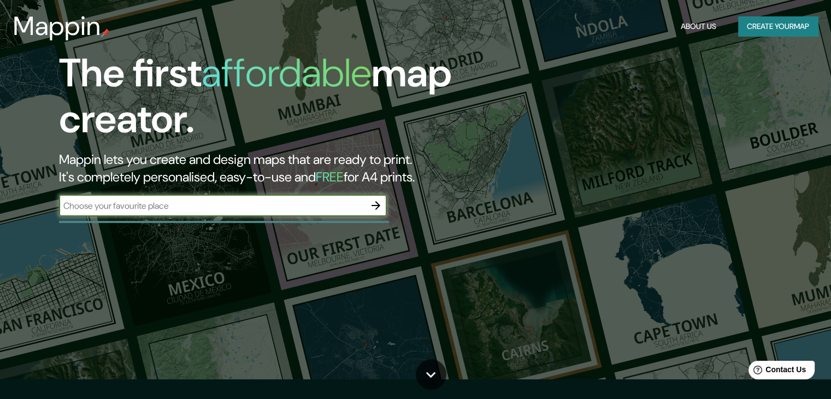
scroll to position [55, 0]
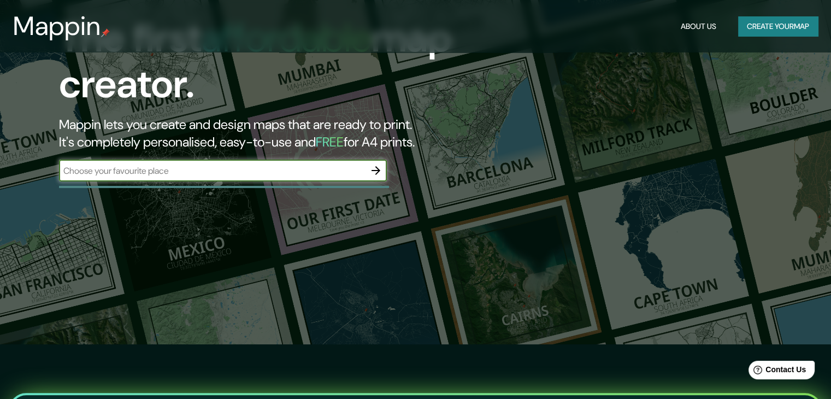
click at [186, 168] on input "text" at bounding box center [212, 170] width 306 height 13
type input "library"
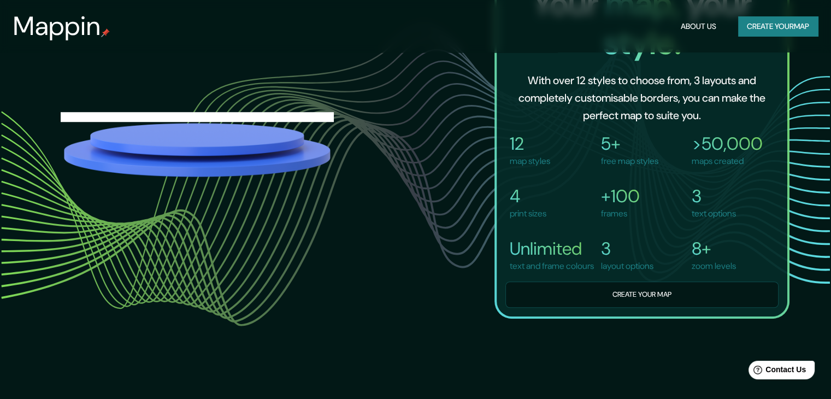
scroll to position [819, 0]
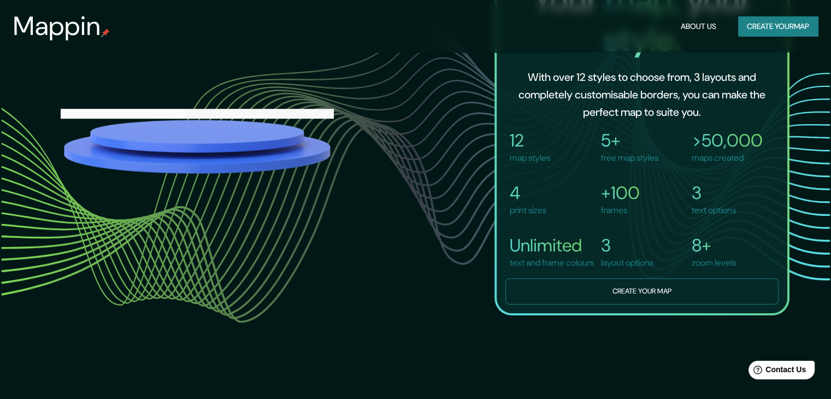
click at [588, 291] on button "Create your map" at bounding box center [641, 291] width 273 height 27
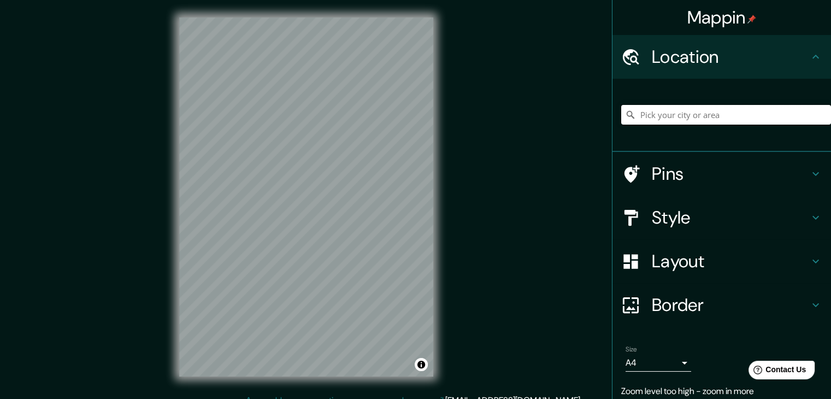
click at [675, 109] on input "Pick your city or area" at bounding box center [726, 115] width 210 height 20
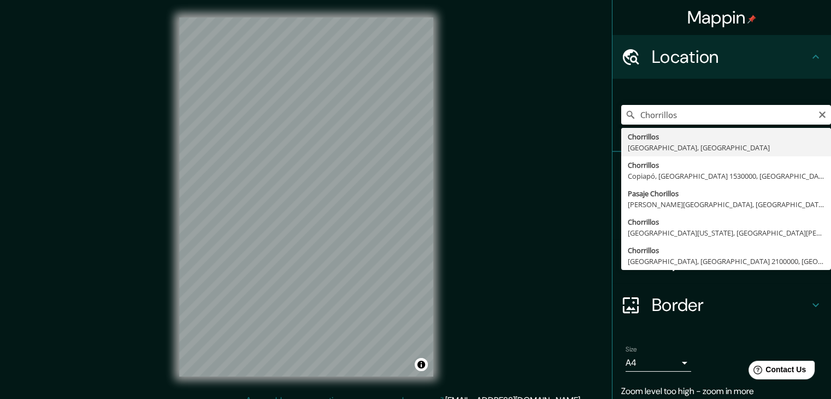
type input "Chorrillos, [GEOGRAPHIC_DATA], [GEOGRAPHIC_DATA]"
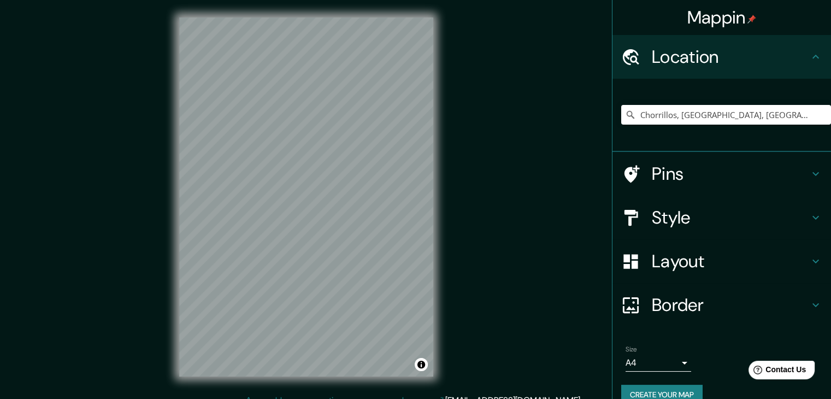
click at [809, 169] on icon at bounding box center [815, 173] width 13 height 13
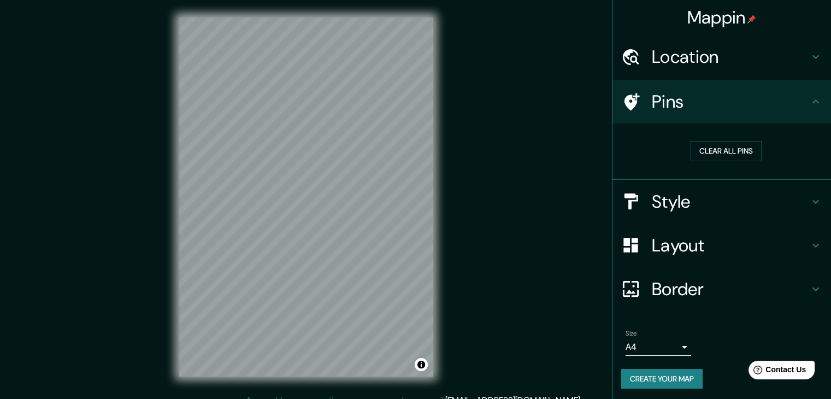
click at [809, 102] on icon at bounding box center [815, 101] width 13 height 13
click at [806, 93] on div "Pins" at bounding box center [721, 102] width 218 height 44
click at [812, 101] on icon at bounding box center [815, 101] width 7 height 4
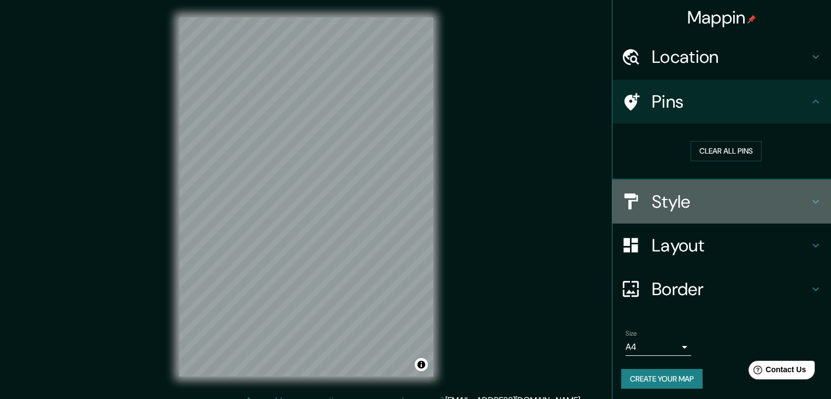
click at [809, 195] on icon at bounding box center [815, 201] width 13 height 13
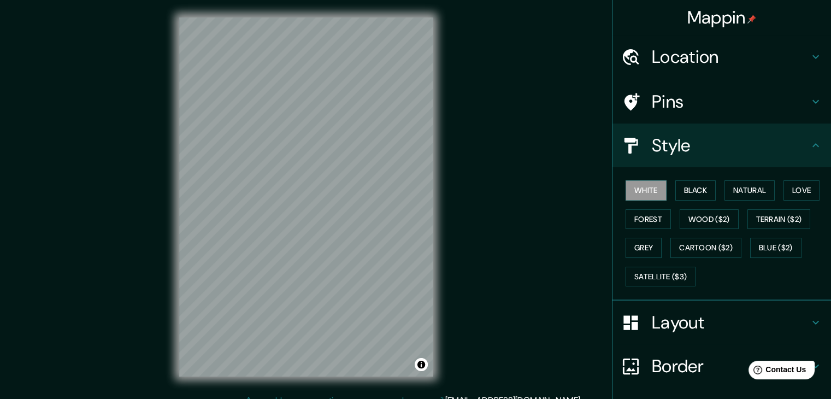
click at [809, 141] on icon at bounding box center [815, 145] width 13 height 13
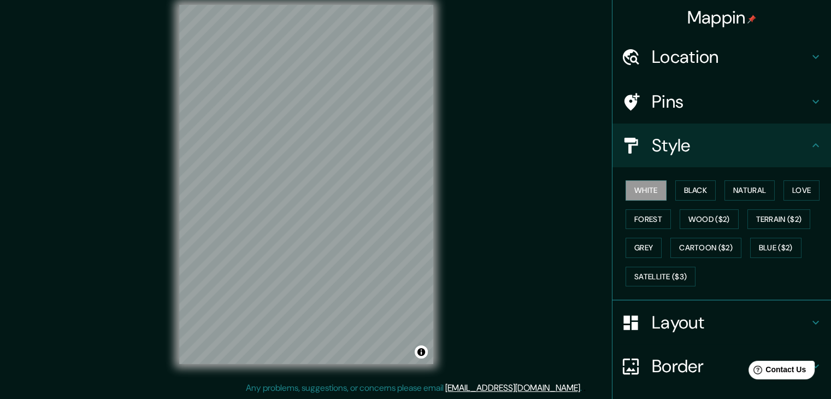
click at [809, 61] on icon at bounding box center [815, 56] width 13 height 13
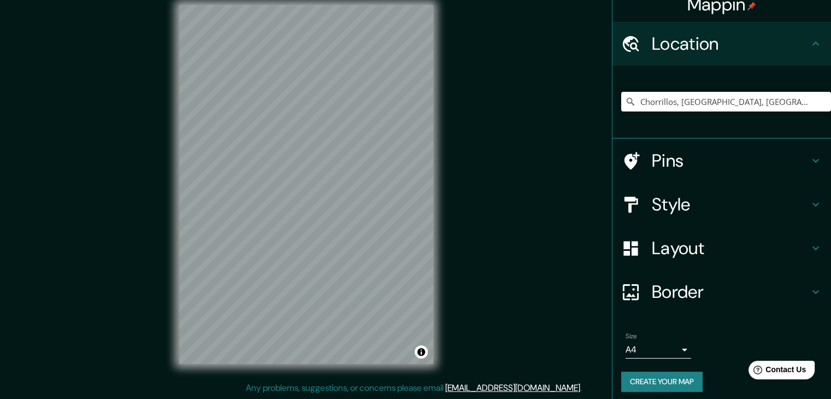
scroll to position [19, 0]
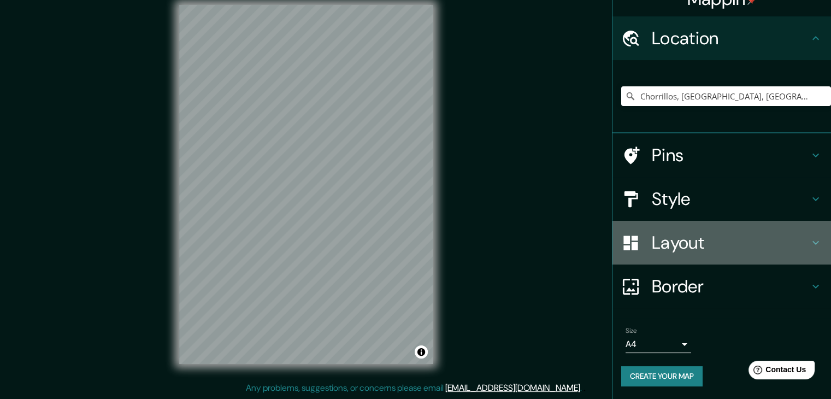
click at [809, 246] on icon at bounding box center [815, 242] width 13 height 13
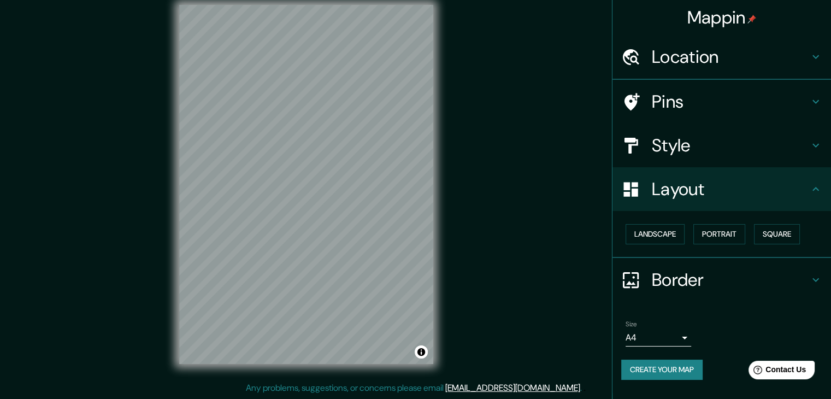
scroll to position [0, 0]
click at [681, 237] on button "Landscape" at bounding box center [654, 234] width 59 height 20
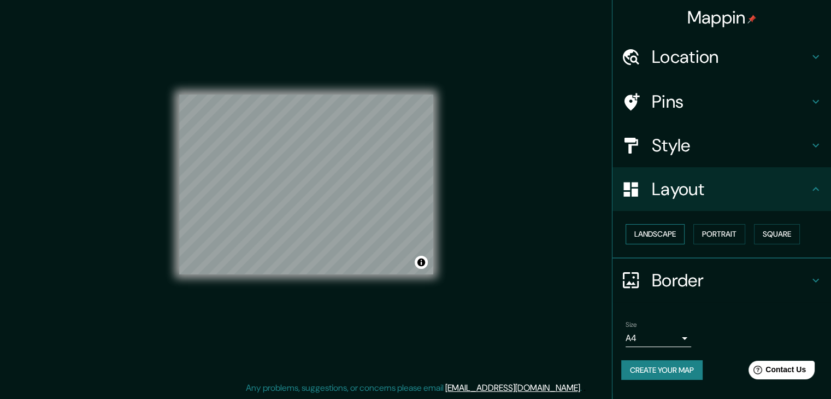
click at [681, 237] on button "Landscape" at bounding box center [654, 234] width 59 height 20
click at [730, 231] on button "Portrait" at bounding box center [719, 234] width 52 height 20
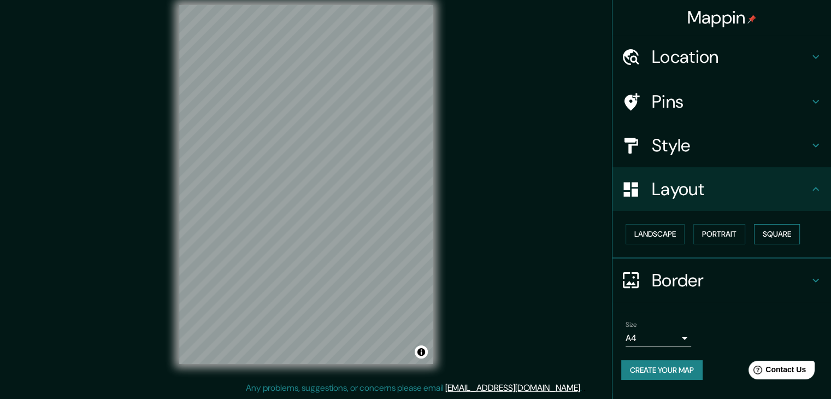
click at [778, 227] on button "Square" at bounding box center [777, 234] width 46 height 20
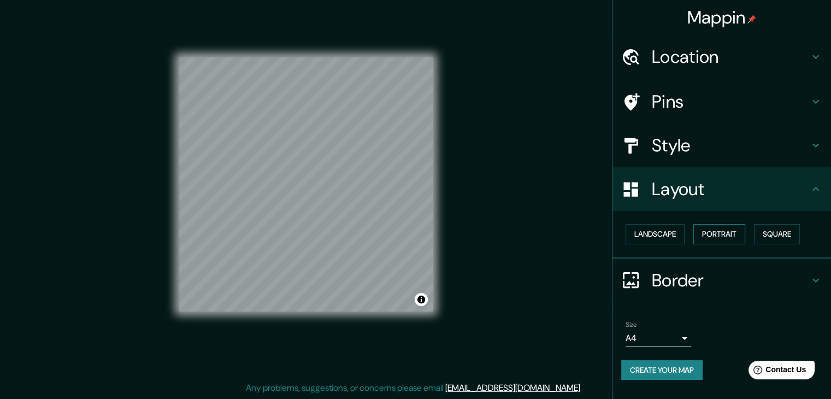
click at [737, 232] on button "Portrait" at bounding box center [719, 234] width 52 height 20
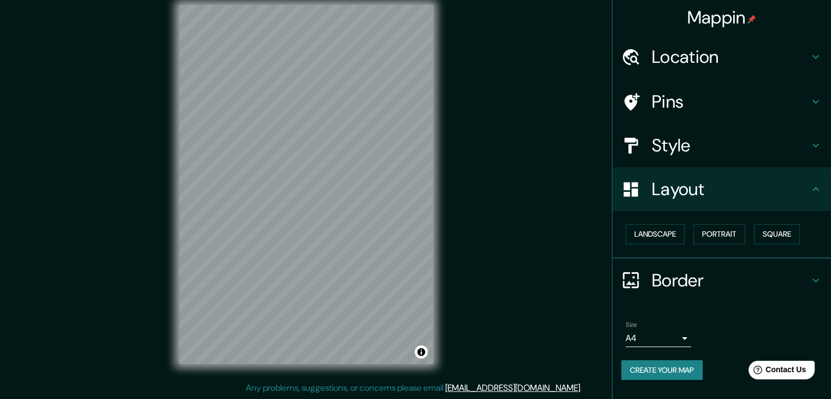
click at [812, 140] on icon at bounding box center [815, 145] width 13 height 13
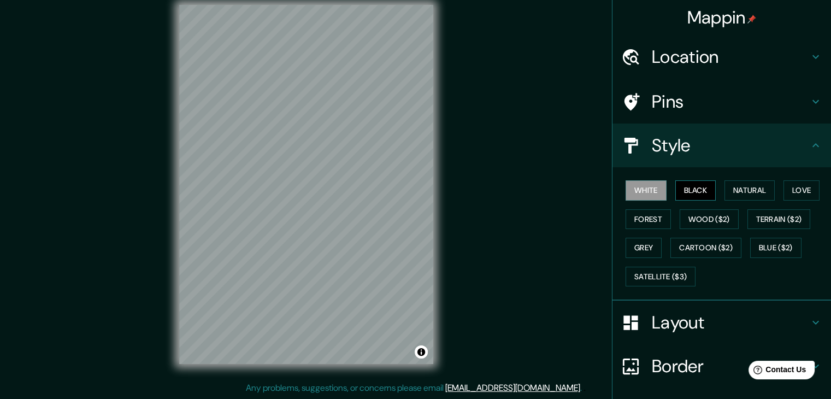
click at [695, 190] on button "Black" at bounding box center [695, 190] width 41 height 20
click at [652, 189] on button "White" at bounding box center [645, 190] width 41 height 20
click at [728, 192] on button "Natural" at bounding box center [749, 190] width 50 height 20
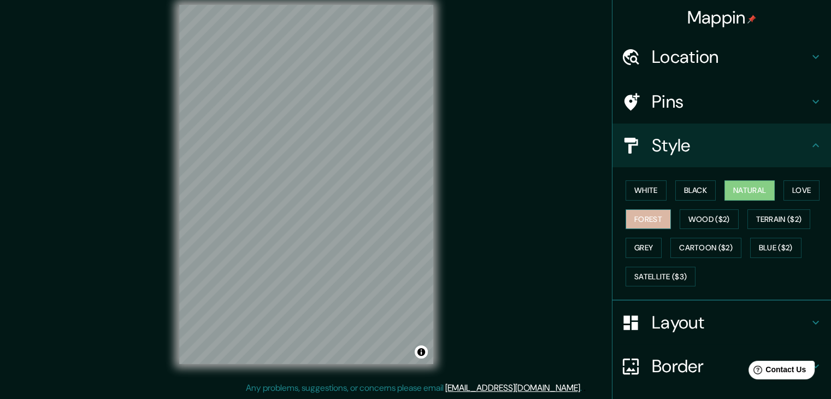
click at [645, 219] on button "Forest" at bounding box center [647, 219] width 45 height 20
click at [796, 191] on button "Love" at bounding box center [801, 190] width 36 height 20
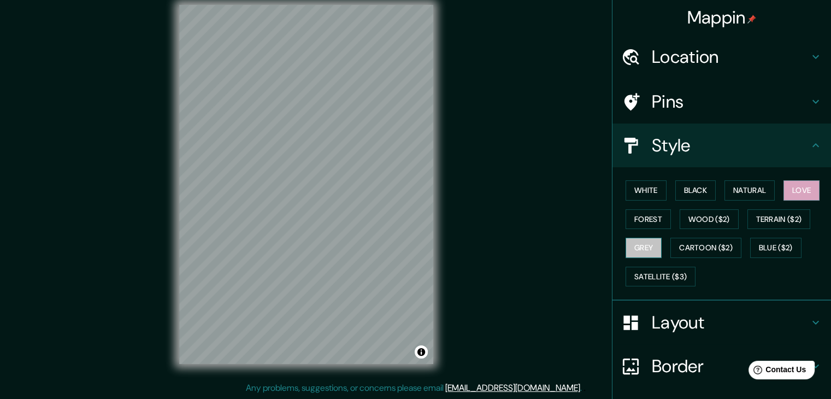
click at [628, 247] on button "Grey" at bounding box center [643, 248] width 36 height 20
click at [645, 192] on button "White" at bounding box center [645, 190] width 41 height 20
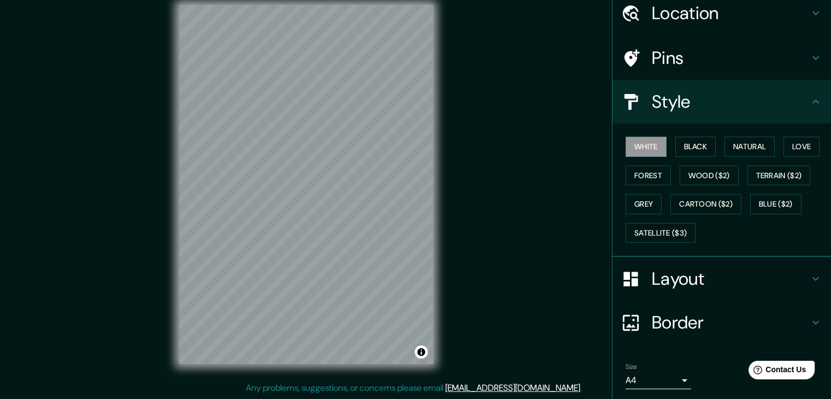
scroll to position [79, 0]
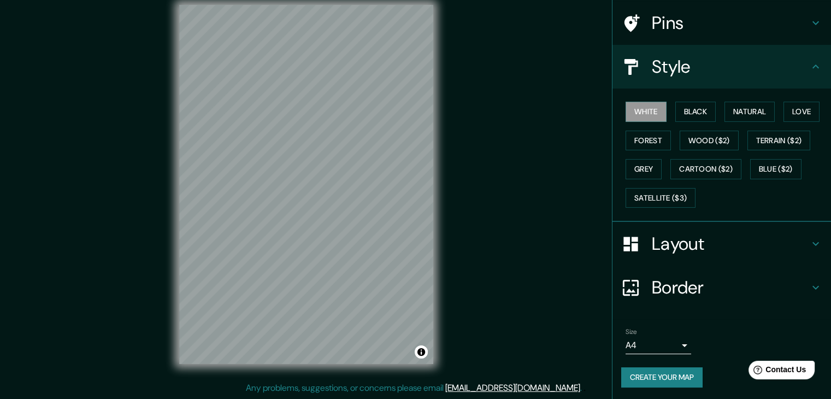
click at [673, 369] on button "Create your map" at bounding box center [661, 377] width 81 height 20
